Goal: Go to known website: Go to known website

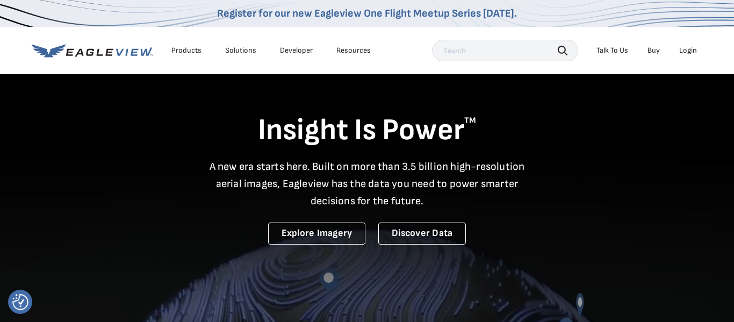
click at [694, 47] on div "Login" at bounding box center [688, 51] width 18 height 10
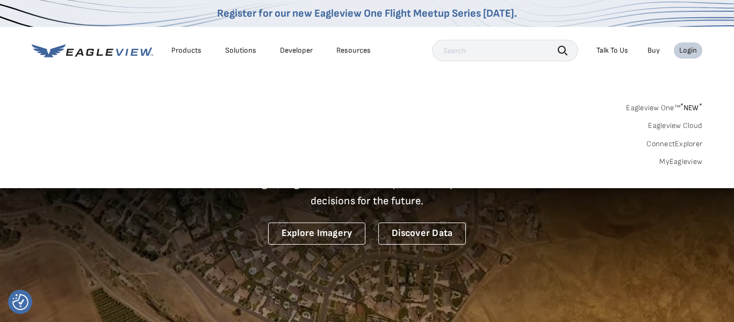
click at [687, 53] on div "Login" at bounding box center [688, 51] width 18 height 10
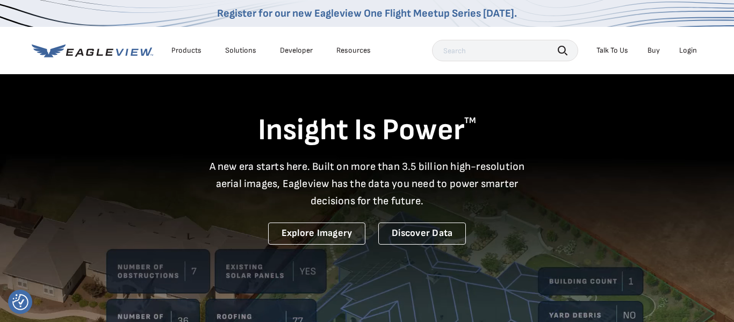
click at [687, 53] on div "Login" at bounding box center [688, 51] width 18 height 10
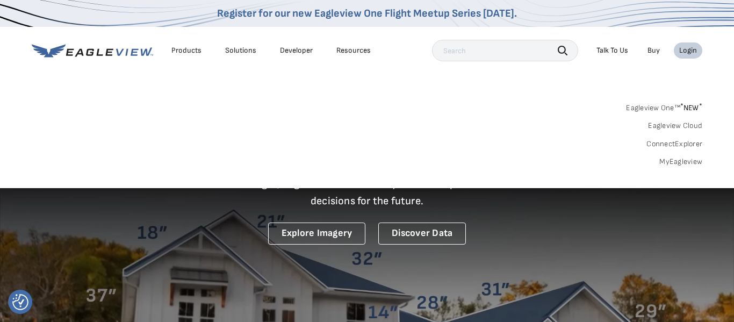
click at [676, 157] on link "MyEagleview" at bounding box center [680, 162] width 43 height 10
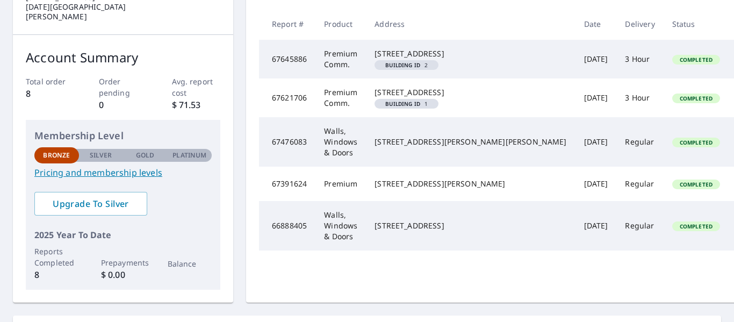
scroll to position [148, 0]
